Goal: Transaction & Acquisition: Purchase product/service

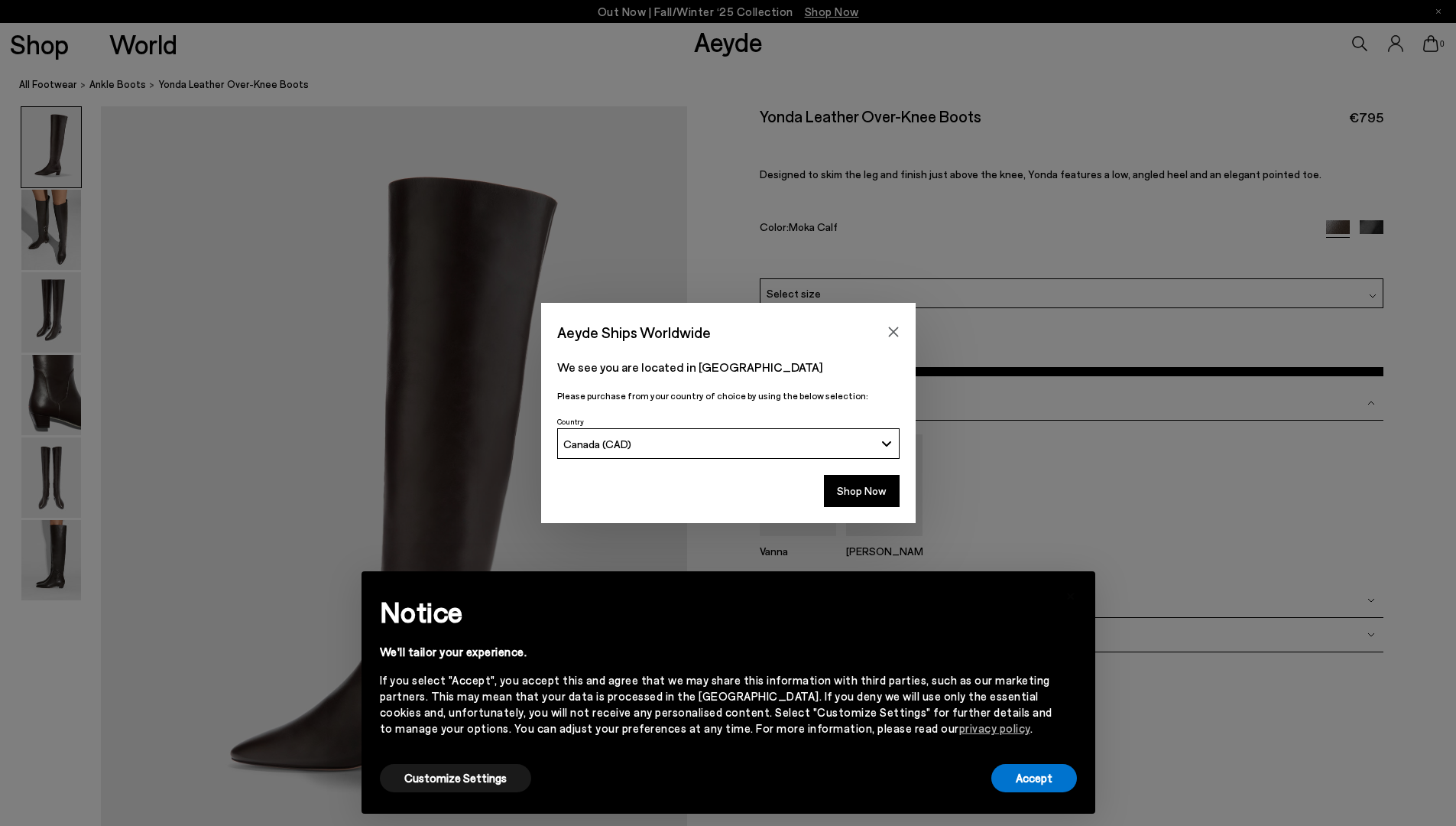
click at [0, 0] on span "Select a Size" at bounding box center [0, 0] width 0 height 0
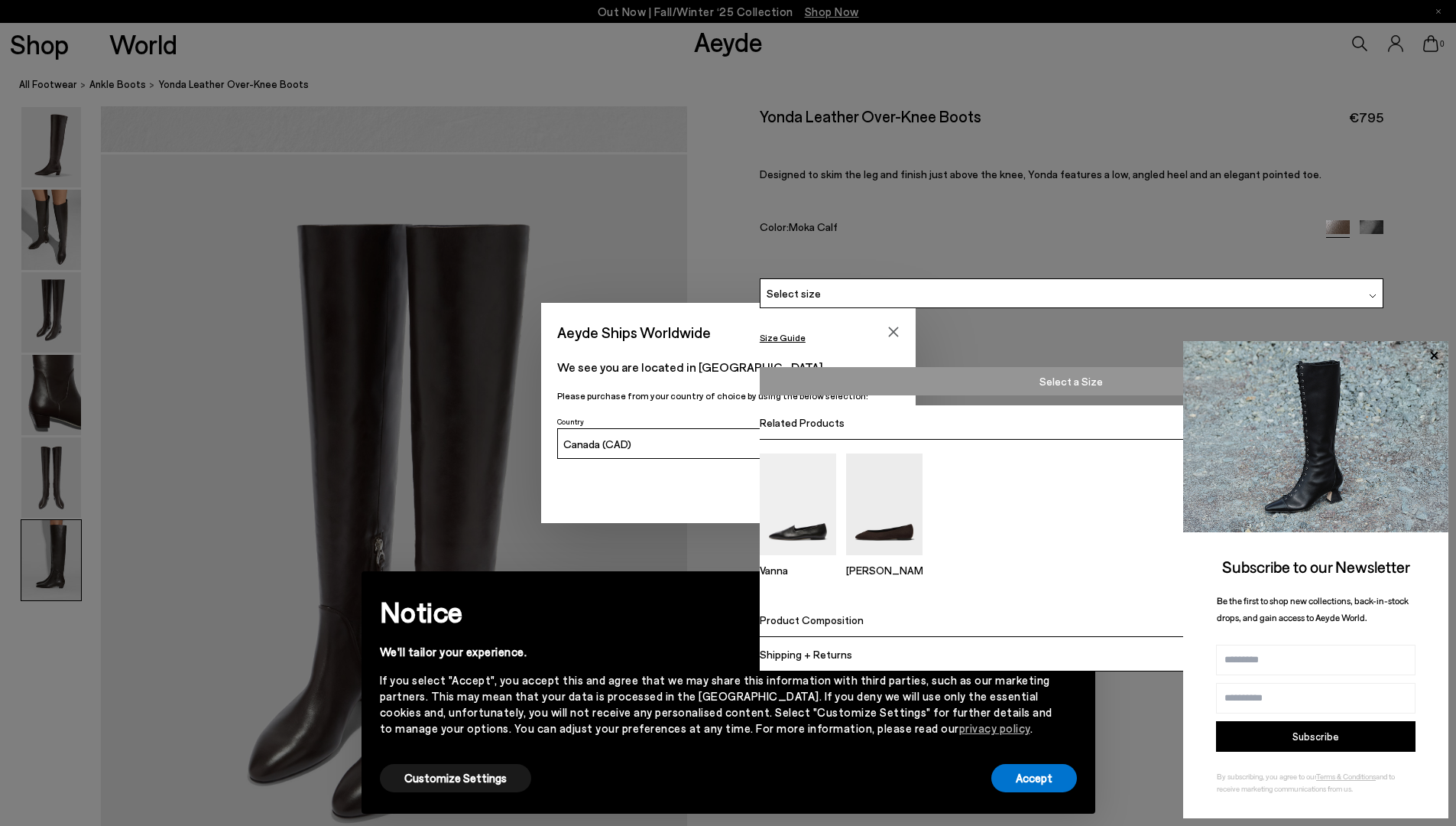
scroll to position [1519, 0]
